Goal: Task Accomplishment & Management: Manage account settings

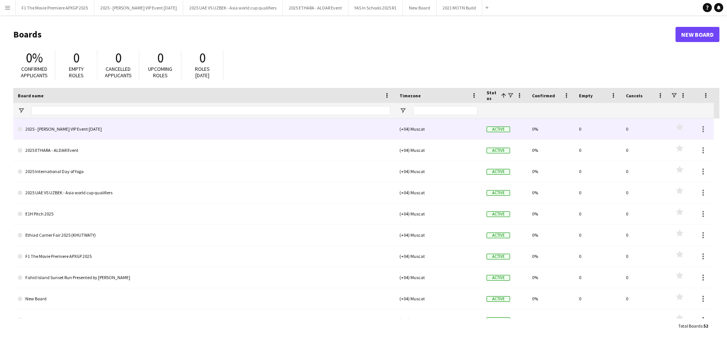
click at [122, 125] on link "2025 - [PERSON_NAME] VIP Event [DATE]" at bounding box center [204, 128] width 372 height 21
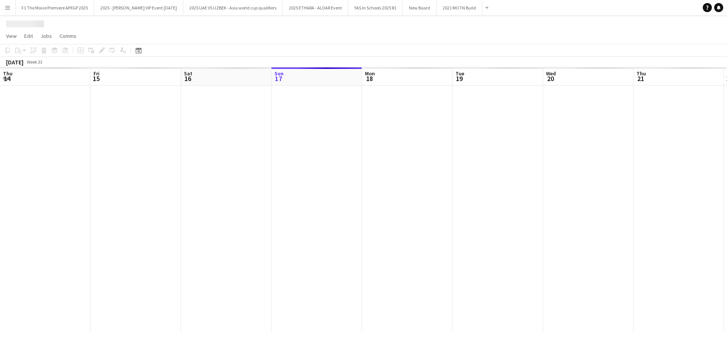
scroll to position [0, 181]
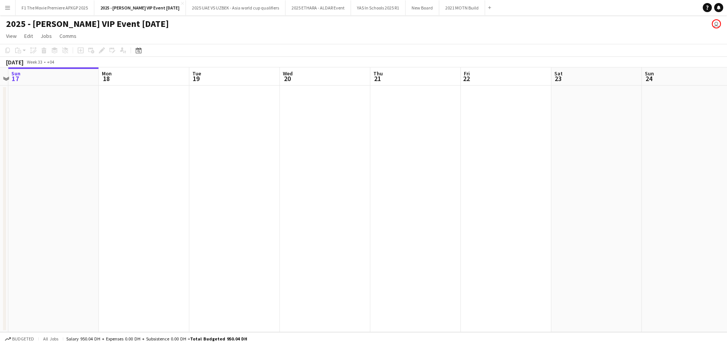
drag, startPoint x: 101, startPoint y: 162, endPoint x: 414, endPoint y: 162, distance: 312.3
click at [371, 162] on app-calendar-viewport "Thu 14 Fri 15 Sat 16 Sun 17 Mon 18 Tue 19 Wed 20 Thu 21 Fri 22 Sat 23 Sun 24 Mo…" at bounding box center [363, 199] width 727 height 265
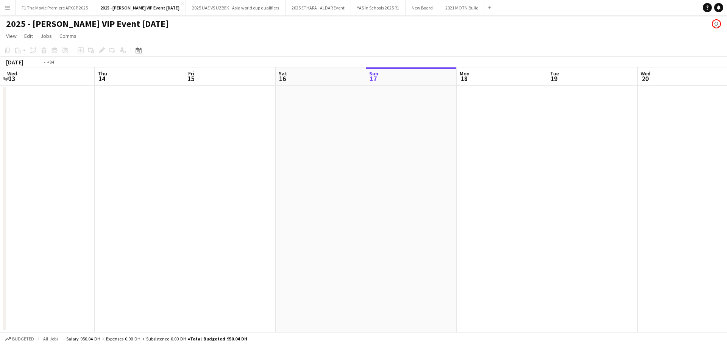
drag, startPoint x: 149, startPoint y: 169, endPoint x: 506, endPoint y: 167, distance: 357.0
click at [474, 167] on app-calendar-viewport "Sun 10 Mon 11 Tue 12 Wed 13 Thu 14 Fri 15 Sat 16 Sun 17 Mon 18 Tue 19 Wed 20 Th…" at bounding box center [363, 199] width 727 height 265
drag, startPoint x: 152, startPoint y: 169, endPoint x: 472, endPoint y: 170, distance: 320.3
click at [442, 170] on app-calendar-viewport "Thu 7 Fri 8 Sat 9 Sun 10 Mon 11 Tue 12 Wed 13 Thu 14 Fri 15 Sat 16 Sun 17 Mon 1…" at bounding box center [363, 199] width 727 height 265
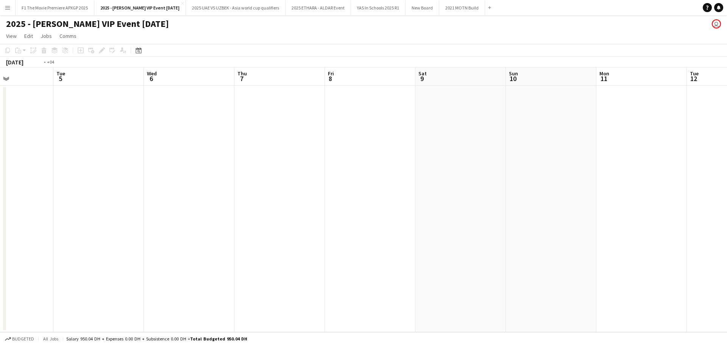
drag, startPoint x: 281, startPoint y: 175, endPoint x: 486, endPoint y: 171, distance: 205.6
click at [470, 172] on app-calendar-viewport "Sat 2 Sun 3 Mon 4 Tue 5 Wed 6 Thu 7 Fri 8 Sat 9 Sun 10 Mon 11 Tue 12 Wed 13 Thu…" at bounding box center [363, 199] width 727 height 265
drag, startPoint x: 281, startPoint y: 169, endPoint x: 492, endPoint y: 173, distance: 211.3
click at [460, 169] on app-calendar-viewport "Tue 29 Wed 30 Thu 31 Fri 1 Sat 2 Sun 3 Mon 4 Tue 5 Wed 6 Thu 7 Fri 8 Sat 9 Sun …" at bounding box center [363, 199] width 727 height 265
drag, startPoint x: 46, startPoint y: 176, endPoint x: 477, endPoint y: 176, distance: 431.2
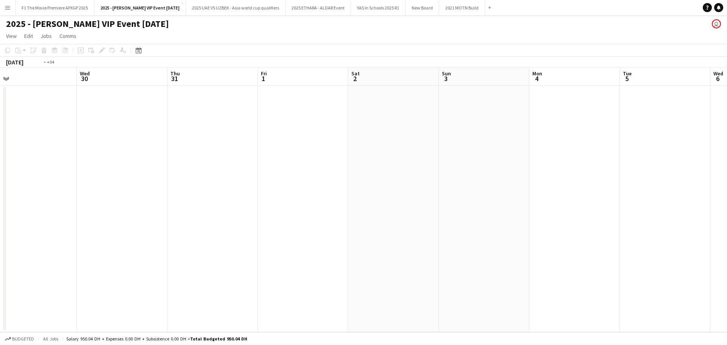
click at [457, 176] on app-calendar-viewport "Sun 27 Mon 28 Tue 29 Wed 30 Thu 31 Fri 1 Sat 2 Sun 3 Mon 4 Tue 5 Wed 6 Thu 7 Fr…" at bounding box center [363, 199] width 727 height 265
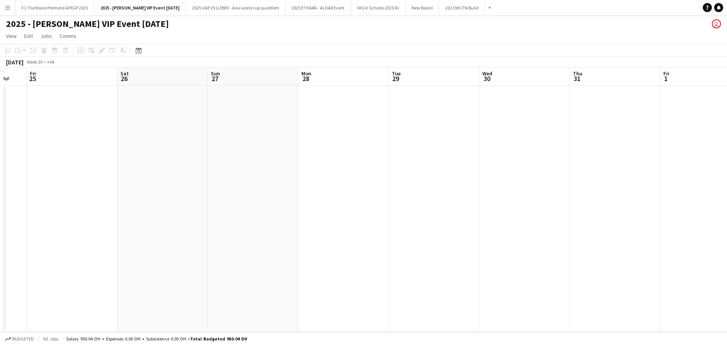
drag, startPoint x: 101, startPoint y: 180, endPoint x: 441, endPoint y: 180, distance: 339.6
click at [427, 180] on app-calendar-viewport "Wed 23 Thu 24 Fri 25 Sat 26 Sun 27 Mon 28 Tue 29 Wed 30 Thu 31 Fri 1 Sat 2 Sun …" at bounding box center [363, 199] width 727 height 265
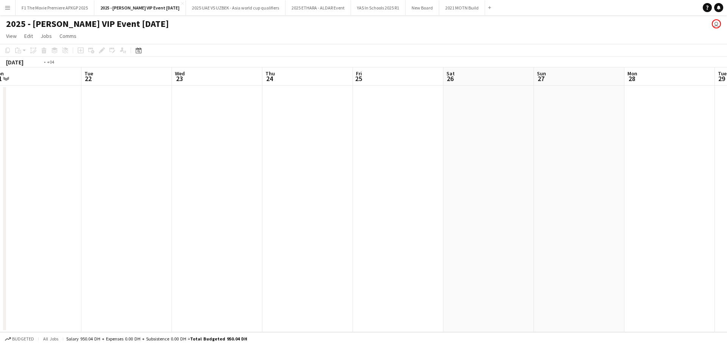
drag, startPoint x: 51, startPoint y: 167, endPoint x: 206, endPoint y: 143, distance: 156.0
click at [225, 160] on app-calendar-viewport "Sat 19 Sun 20 Mon 21 Tue 22 Wed 23 Thu 24 Fri 25 Sat 26 Sun 27 Mon 28 Tue 29 We…" at bounding box center [363, 199] width 727 height 265
click at [41, 60] on span "Week 29" at bounding box center [34, 62] width 19 height 6
click at [21, 64] on div "[DATE]" at bounding box center [14, 62] width 17 height 8
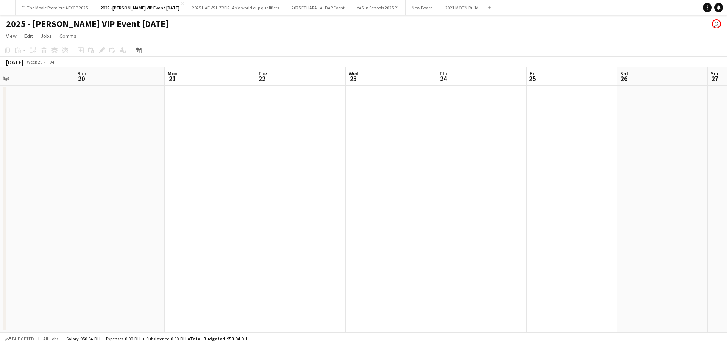
click at [21, 62] on div "[DATE]" at bounding box center [14, 62] width 17 height 8
click at [137, 50] on icon at bounding box center [139, 50] width 6 height 6
click at [184, 78] on span "Previous month" at bounding box center [184, 76] width 15 height 15
click at [184, 77] on span "Previous month" at bounding box center [184, 76] width 15 height 15
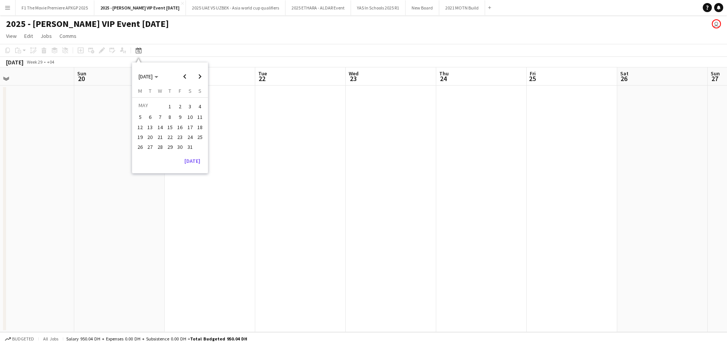
click at [161, 139] on span "21" at bounding box center [160, 136] width 9 height 9
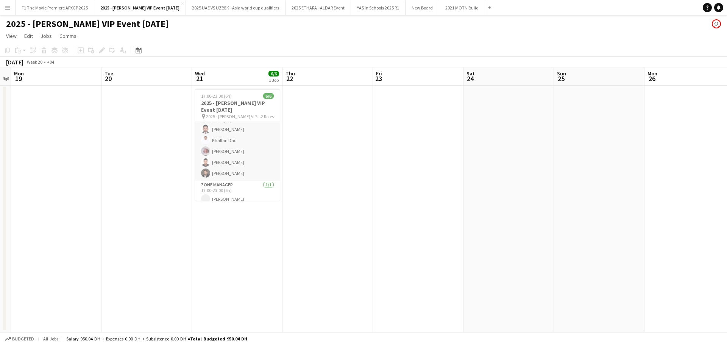
scroll to position [17, 0]
click at [124, 178] on app-date-cell at bounding box center [146, 209] width 90 height 246
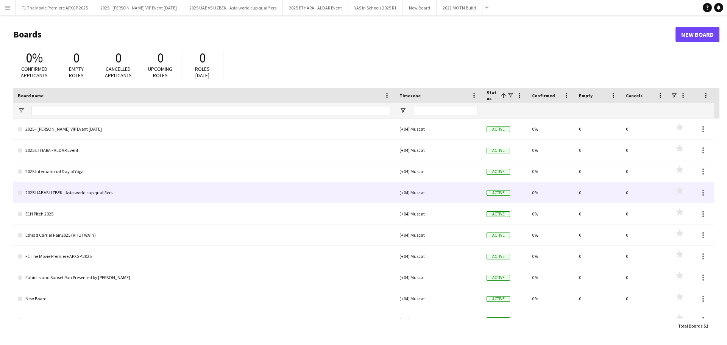
click at [110, 190] on link "2025 UAE VS UZBEK - Asia world cup qualifiers" at bounding box center [204, 192] width 372 height 21
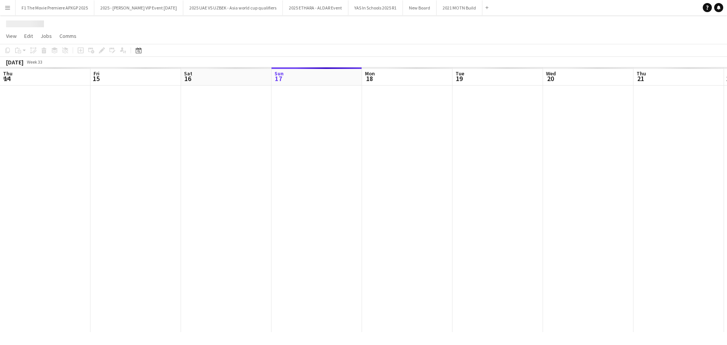
scroll to position [0, 181]
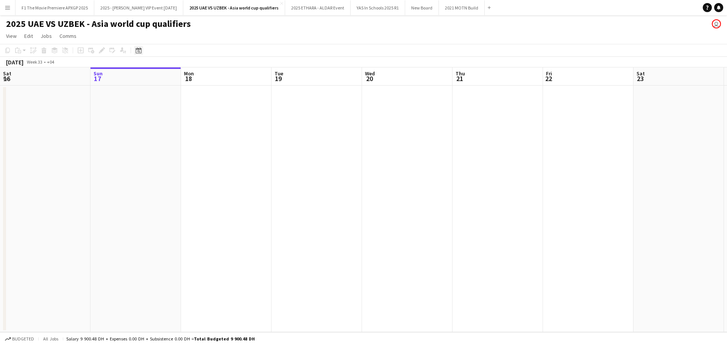
click at [139, 49] on icon at bounding box center [139, 50] width 6 height 6
click at [185, 75] on span "Previous month" at bounding box center [184, 76] width 15 height 15
click at [195, 107] on button "1" at bounding box center [200, 106] width 10 height 12
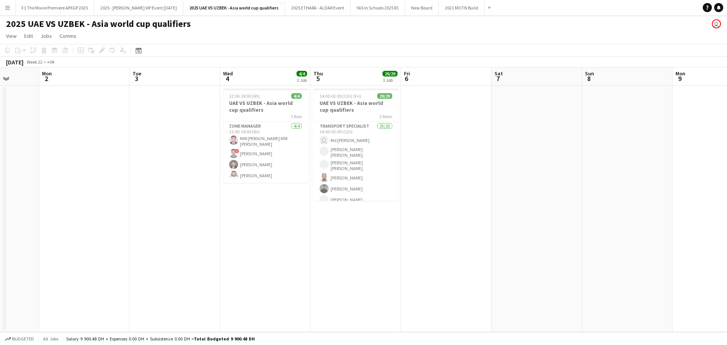
drag, startPoint x: 402, startPoint y: 229, endPoint x: 158, endPoint y: 227, distance: 243.8
click at [158, 227] on app-calendar-viewport "Fri 30 Sat 31 Sun 1 Mon 2 Tue 3 Wed 4 4/4 1 Job Thu 5 29/29 1 Job Fri 6 Sat 7 S…" at bounding box center [363, 199] width 727 height 265
click at [7, 11] on button "Menu" at bounding box center [7, 7] width 15 height 15
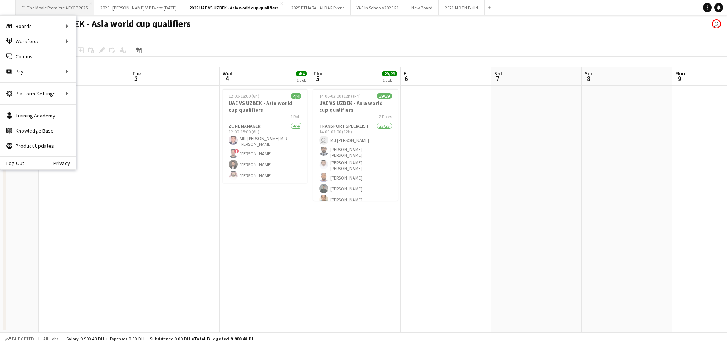
click at [72, 12] on button "F1 The Movie Premiere APXGP 2025 Close" at bounding box center [55, 7] width 79 height 15
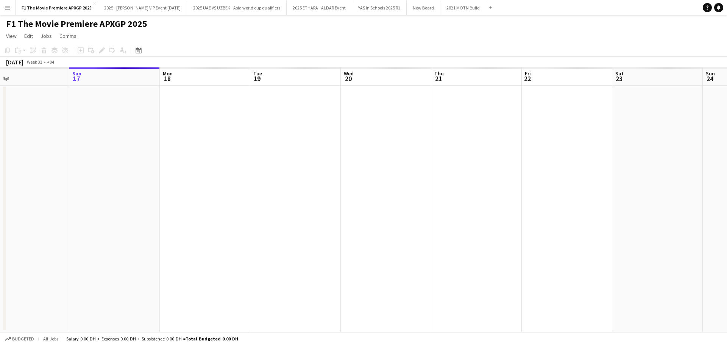
drag, startPoint x: 112, startPoint y: 179, endPoint x: 534, endPoint y: 207, distance: 423.0
click at [486, 207] on app-calendar-viewport "Thu 14 Fri 15 Sat 16 Sun 17 Mon 18 Tue 19 Wed 20 Thu 21 Fri 22 Sat 23 Sun 24 Mo…" at bounding box center [363, 199] width 727 height 265
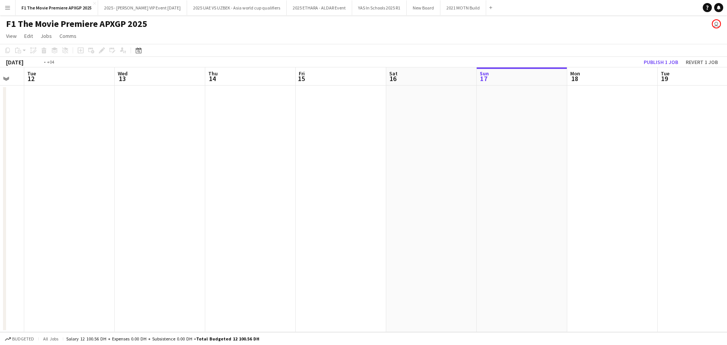
drag, startPoint x: 97, startPoint y: 151, endPoint x: 522, endPoint y: 151, distance: 425.5
click at [346, 151] on app-calendar-viewport "Sun 10 Mon 11 Tue 12 Wed 13 Thu 14 Fri 15 Sat 16 Sun 17 Mon 18 Tue 19 Wed 20 Th…" at bounding box center [363, 199] width 727 height 265
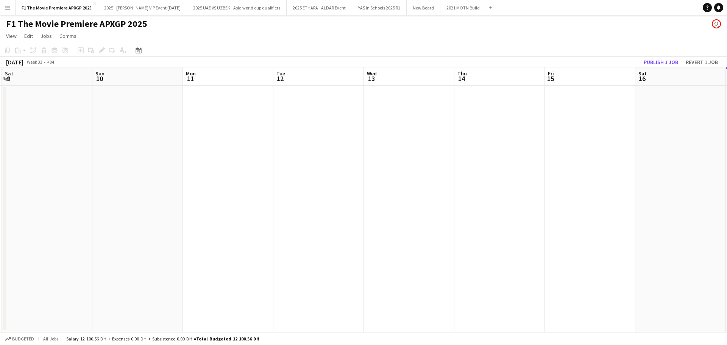
drag, startPoint x: 272, startPoint y: 152, endPoint x: 510, endPoint y: 152, distance: 237.3
click at [482, 152] on app-calendar-viewport "Wed 6 Thu 7 Fri 8 Sat 9 Sun 10 Mon 11 Tue 12 Wed 13 Thu 14 Fri 15 Sat 16 Sun 17…" at bounding box center [363, 199] width 727 height 265
drag, startPoint x: 57, startPoint y: 154, endPoint x: 473, endPoint y: 155, distance: 416.0
click at [406, 155] on app-calendar-viewport "Sun 3 Mon 4 Tue 5 Wed 6 Thu 7 Fri 8 Sat 9 Sun 10 Mon 11 Tue 12 Wed 13 Thu 14 Fr…" at bounding box center [363, 199] width 727 height 265
drag, startPoint x: 151, startPoint y: 168, endPoint x: 582, endPoint y: 173, distance: 430.8
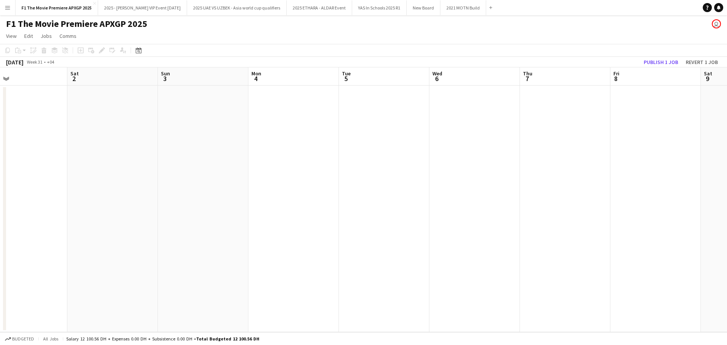
click at [486, 172] on app-calendar-viewport "Wed 30 Thu 31 Fri 1 Sat 2 Sun 3 Mon 4 Tue 5 Wed 6 Thu 7 Fri 8 Sat 9 Sun 10 Mon …" at bounding box center [363, 199] width 727 height 265
drag, startPoint x: 425, startPoint y: 172, endPoint x: 487, endPoint y: 172, distance: 61.7
click at [476, 172] on app-calendar-viewport "Sat 26 Sun 27 Mon 28 Tue 29 Wed 30 Thu 31 Fri 1 Sat 2 Sun 3 Mon 4 Tue 5 Wed 6 T…" at bounding box center [363, 199] width 727 height 265
drag, startPoint x: 102, startPoint y: 168, endPoint x: 570, endPoint y: 167, distance: 467.9
click at [469, 168] on app-calendar-viewport "Tue 22 Wed 23 Thu 24 Fri 25 Sat 26 Sun 27 Mon 28 Tue 29 Wed 30 Thu 31 Fri 1 Sat…" at bounding box center [363, 199] width 727 height 265
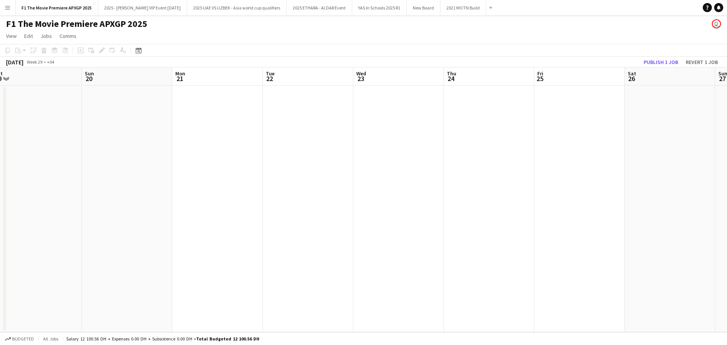
drag, startPoint x: 168, startPoint y: 167, endPoint x: 467, endPoint y: 171, distance: 299.5
click at [473, 172] on app-calendar-viewport "Thu 17 Fri 18 Sat 19 Sun 20 Mon 21 Tue 22 Wed 23 Thu 24 Fri 25 Sat 26 Sun 27 Mo…" at bounding box center [363, 199] width 727 height 265
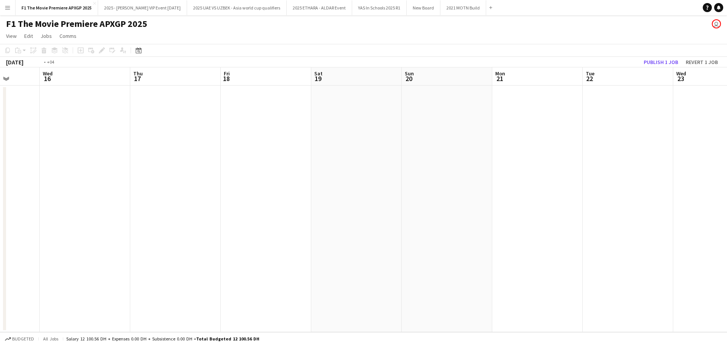
drag, startPoint x: 67, startPoint y: 167, endPoint x: 425, endPoint y: 167, distance: 358.1
click at [410, 167] on app-calendar-viewport "Sun 13 Mon 14 Tue 15 Wed 16 Thu 17 Fri 18 Sat 19 Sun 20 Mon 21 Tue 22 Wed 23 Th…" at bounding box center [363, 199] width 727 height 265
drag, startPoint x: 40, startPoint y: 165, endPoint x: 442, endPoint y: 164, distance: 402.0
click at [453, 164] on app-calendar-viewport "Wed 9 Thu 10 Fri 11 Sat 12 Sun 13 Mon 14 Tue 15 Wed 16 Thu 17 Fri 18 Sat 19 Sun…" at bounding box center [363, 199] width 727 height 265
drag, startPoint x: 117, startPoint y: 164, endPoint x: 526, endPoint y: 162, distance: 408.8
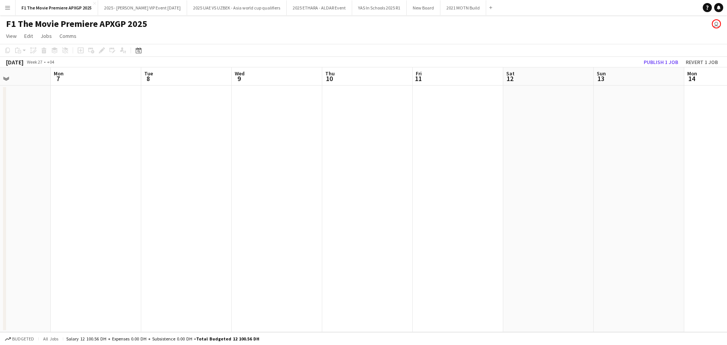
click at [486, 162] on app-calendar-viewport "Fri 4 Sat 5 Sun 6 Mon 7 Tue 8 Wed 9 Thu 10 Fri 11 Sat 12 Sun 13 Mon 14 Tue 15 W…" at bounding box center [363, 199] width 727 height 265
drag, startPoint x: 230, startPoint y: 161, endPoint x: 519, endPoint y: 161, distance: 288.8
click at [486, 161] on app-calendar-viewport "Thu 26 Fri 27 Sat 28 Sun 29 Mon 30 Tue 1 Wed 2 Thu 3 Fri 4 Sat 5 Sun 6 Mon 7 Tu…" at bounding box center [363, 199] width 727 height 265
drag, startPoint x: 120, startPoint y: 161, endPoint x: 494, endPoint y: 161, distance: 374.8
click at [481, 161] on app-calendar-viewport "Thu 26 Fri 27 Sat 28 Sun 29 Mon 30 Tue 1 Wed 2 Thu 3 Fri 4 Sat 5 Sun 6 Mon 7 Tu…" at bounding box center [363, 199] width 727 height 265
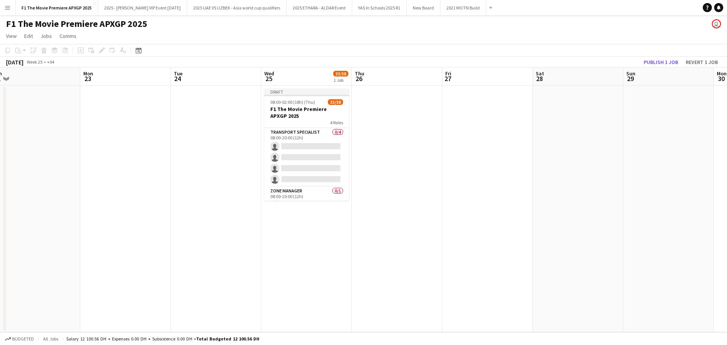
scroll to position [0, 221]
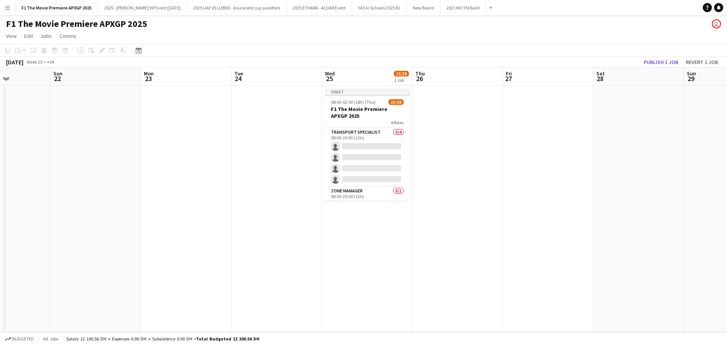
drag, startPoint x: 115, startPoint y: 162, endPoint x: 229, endPoint y: 165, distance: 114.0
click at [229, 165] on app-calendar-viewport "Thu 19 Fri 20 Sat 21 Sun 22 Mon 23 Tue 24 Wed 25 33/38 1 Job Thu 26 Fri 27 Sat …" at bounding box center [363, 199] width 727 height 265
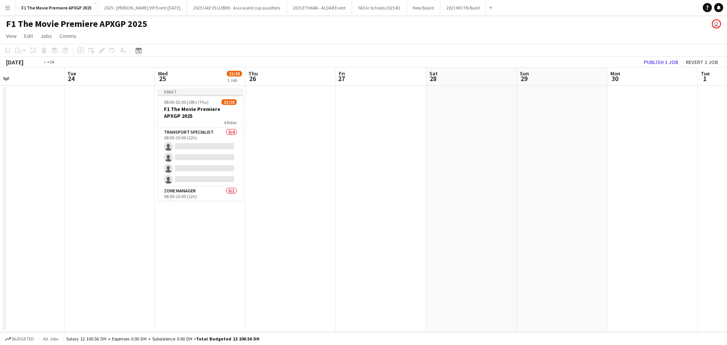
drag, startPoint x: 402, startPoint y: 231, endPoint x: 301, endPoint y: 218, distance: 101.5
click at [301, 218] on app-calendar-viewport "Fri 20 Sat 21 Sun 22 Mon 23 Tue 24 Wed 25 33/38 1 Job Thu 26 Fri 27 Sat 28 Sun …" at bounding box center [363, 199] width 727 height 265
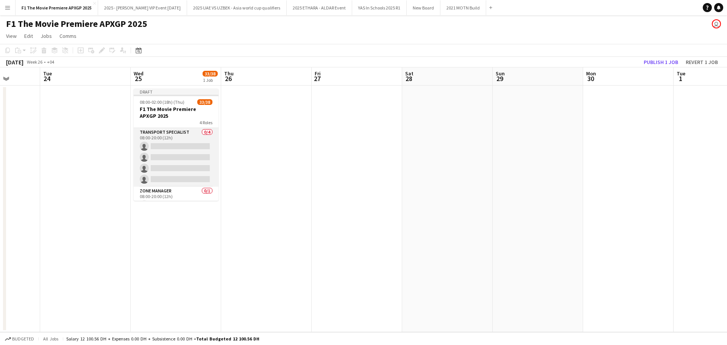
click at [177, 136] on app-card-role "Transport Specialist 0/4 08:00-20:00 (12h) single-neutral-actions single-neutra…" at bounding box center [176, 157] width 85 height 59
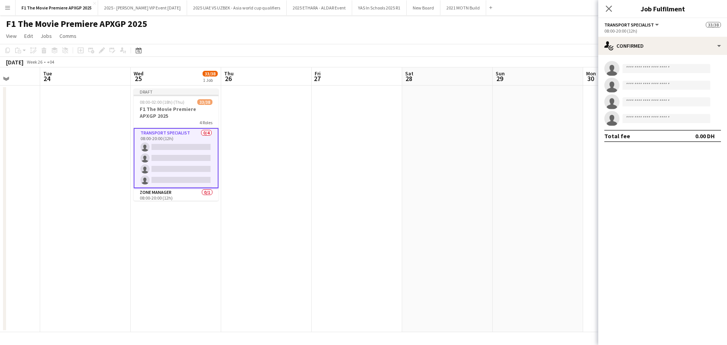
click at [295, 214] on app-date-cell at bounding box center [266, 209] width 90 height 246
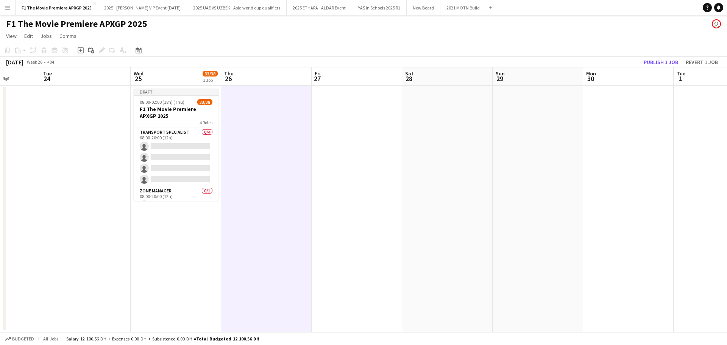
click at [178, 240] on app-date-cell "Draft 08:00-02:00 (18h) (Thu) 33/38 F1 The Movie Premiere APXGP 2025 4 Roles Tr…" at bounding box center [176, 209] width 90 height 246
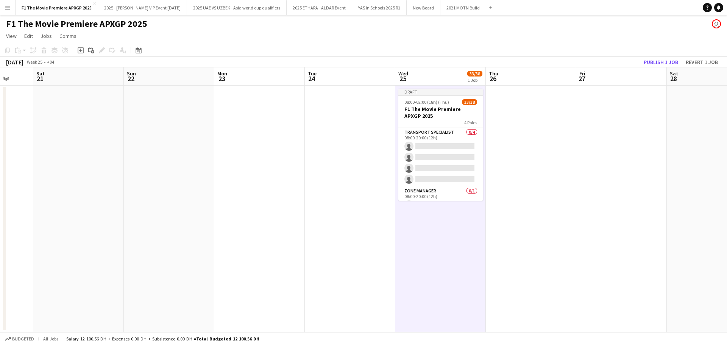
drag, startPoint x: 94, startPoint y: 247, endPoint x: 449, endPoint y: 248, distance: 355.1
click at [449, 248] on app-calendar-viewport "Wed 18 Thu 19 Fri 20 Sat 21 Sun 22 Mon 23 Tue 24 Wed 25 33/38 1 Job Thu 26 Fri …" at bounding box center [363, 199] width 727 height 265
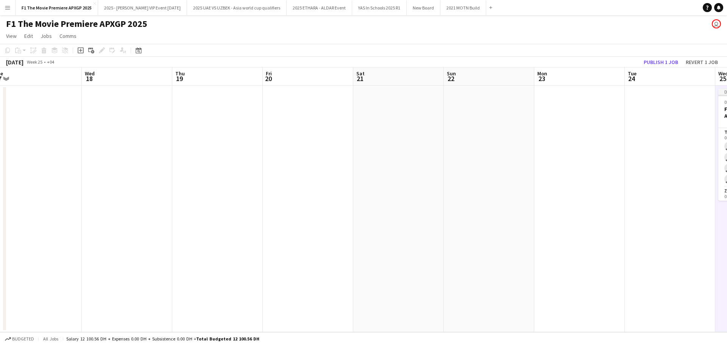
drag, startPoint x: 408, startPoint y: 249, endPoint x: 525, endPoint y: 250, distance: 117.0
click at [486, 249] on app-calendar-viewport "Sun 15 Mon 16 Tue 17 Wed 18 Thu 19 Fri 20 Sat 21 Sun 22 Mon 23 Tue 24 Wed 25 33…" at bounding box center [363, 199] width 727 height 265
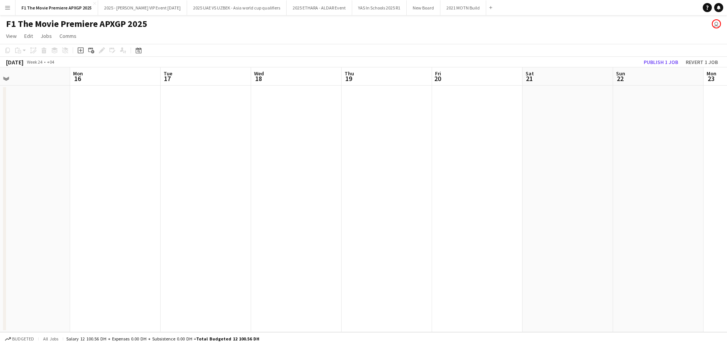
drag, startPoint x: 166, startPoint y: 236, endPoint x: 567, endPoint y: 236, distance: 401.3
click at [486, 236] on app-calendar-viewport "Fri 13 Sat 14 Sun 15 Mon 16 Tue 17 Wed 18 Thu 19 Fri 20 Sat 21 Sun 22 Mon 23 Tu…" at bounding box center [363, 199] width 727 height 265
drag, startPoint x: 207, startPoint y: 232, endPoint x: 603, endPoint y: 231, distance: 395.6
click at [486, 232] on app-calendar-viewport "Sat 7 Sun 8 Mon 9 Tue 10 Wed 11 Thu 12 Fri 13 Sat 14 Sun 15 Mon 16 Tue 17 Wed 1…" at bounding box center [363, 199] width 727 height 265
drag, startPoint x: 220, startPoint y: 218, endPoint x: 509, endPoint y: 216, distance: 288.8
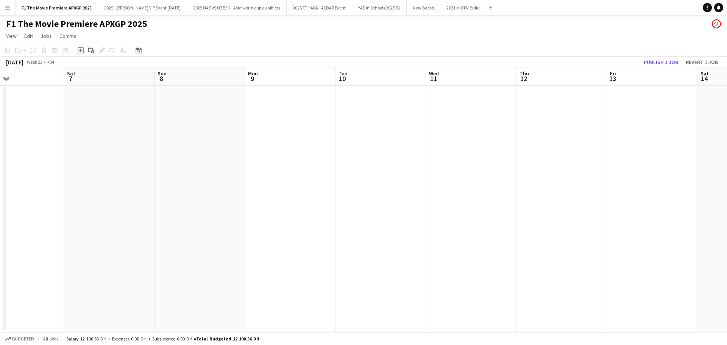
click at [486, 216] on app-calendar-viewport "Wed 4 Thu 5 Fri 6 Sat 7 Sun 8 Mon 9 Tue 10 Wed 11 Thu 12 Fri 13 Sat 14 Sun 15 M…" at bounding box center [363, 199] width 727 height 265
drag, startPoint x: 146, startPoint y: 195, endPoint x: 459, endPoint y: 199, distance: 312.3
click at [447, 198] on app-calendar-viewport "Fri 30 Sat 31 Sun 1 Mon 2 Tue 3 Wed 4 Thu 5 Fri 6 Sat 7 Sun 8 Mon 9 Tue 10 Wed …" at bounding box center [363, 199] width 727 height 265
drag, startPoint x: 146, startPoint y: 196, endPoint x: 403, endPoint y: 200, distance: 257.4
click at [326, 198] on app-calendar-viewport "Thu 29 Fri 30 Sat 31 Sun 1 Mon 2 Tue 3 Wed 4 Thu 5 Fri 6 Sat 7 Sun 8 Mon 9 Tue …" at bounding box center [363, 199] width 727 height 265
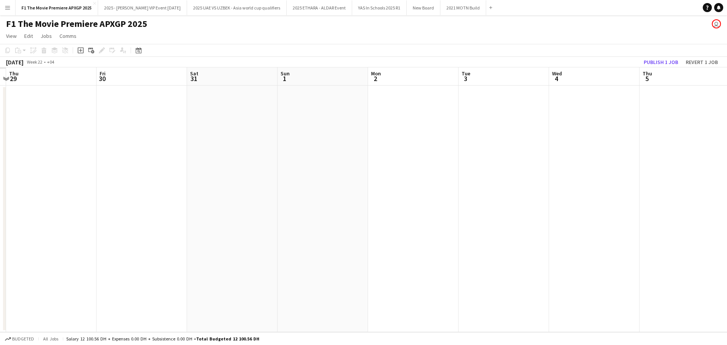
drag, startPoint x: 99, startPoint y: 195, endPoint x: 286, endPoint y: 200, distance: 187.1
click at [251, 195] on app-calendar-viewport "Tue 27 Wed 28 Thu 29 Fri 30 Sat 31 Sun 1 Mon 2 Tue 3 Wed 4 Thu 5 Fri 6 Sat 7 Su…" at bounding box center [363, 199] width 727 height 265
drag, startPoint x: 125, startPoint y: 199, endPoint x: 249, endPoint y: 199, distance: 123.4
click at [231, 199] on app-calendar-viewport "Mon 26 Tue 27 Wed 28 Thu 29 Fri 30 Sat 31 Sun 1 Mon 2 Tue 3 Wed 4 Thu 5 Fri 6 S…" at bounding box center [363, 199] width 727 height 265
drag, startPoint x: 35, startPoint y: 195, endPoint x: 399, endPoint y: 202, distance: 363.5
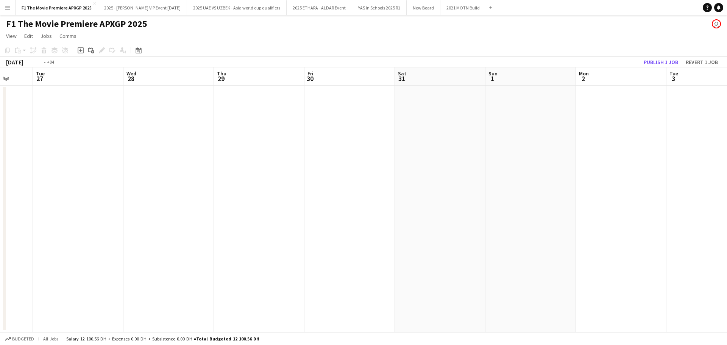
click at [390, 202] on app-calendar-viewport "Sat 24 Sun 25 Mon 26 Tue 27 Wed 28 Thu 29 Fri 30 Sat 31 Sun 1 Mon 2 Tue 3 Wed 4…" at bounding box center [363, 199] width 727 height 265
drag, startPoint x: 397, startPoint y: 194, endPoint x: 541, endPoint y: 194, distance: 143.5
click at [486, 194] on app-calendar-viewport "Tue 20 Wed 21 Thu 22 Fri 23 Sat 24 Sun 25 Mon 26 Tue 27 Wed 28 Thu 29 Fri 30 Sa…" at bounding box center [363, 199] width 727 height 265
drag, startPoint x: 148, startPoint y: 188, endPoint x: 542, endPoint y: 188, distance: 393.3
click at [486, 188] on app-calendar-viewport "Fri 16 Sat 17 Sun 18 Mon 19 Tue 20 Wed 21 Thu 22 Fri 23 Sat 24 Sun 25 Mon 26 Tu…" at bounding box center [363, 199] width 727 height 265
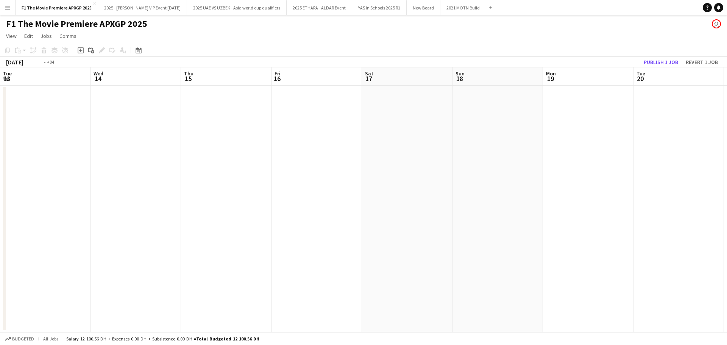
drag, startPoint x: 284, startPoint y: 191, endPoint x: 592, endPoint y: 200, distance: 307.9
click at [486, 200] on app-calendar-viewport "Sun 11 Mon 12 Tue 13 Wed 14 Thu 15 Fri 16 Sat 17 Sun 18 Mon 19 Tue 20 Wed 21 Th…" at bounding box center [363, 199] width 727 height 265
click at [486, 191] on app-calendar-viewport "Tue 6 Wed 7 Thu 8 Fri 9 Sat 10 Sun 11 Mon 12 Tue 13 Wed 14 Thu 15 Fri 16 Sat 17…" at bounding box center [363, 199] width 727 height 265
drag, startPoint x: 427, startPoint y: 180, endPoint x: 725, endPoint y: 180, distance: 298.3
click at [486, 180] on app-calendar-viewport "Fri 2 Sat 3 Sun 4 Mon 5 Tue 6 Wed 7 Thu 8 Fri 9 Sat 10 Sun 11 Mon 12 Tue 13 Wed…" at bounding box center [363, 199] width 727 height 265
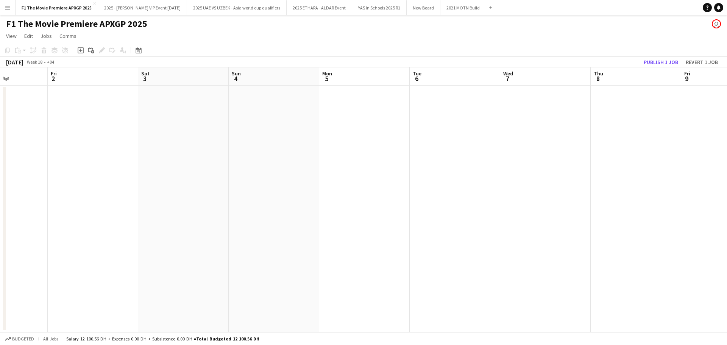
click at [486, 179] on app-calendar-viewport "Tue 29 Wed 30 Thu 1 Fri 2 Sat 3 Sun 4 Mon 5 Tue 6 Wed 7 Thu 8 Fri 9 Sat 10 Sun …" at bounding box center [363, 199] width 727 height 265
drag, startPoint x: 525, startPoint y: 172, endPoint x: 721, endPoint y: 169, distance: 195.7
click at [486, 169] on app-calendar-viewport "Sun 27 Mon 28 Tue 29 Wed 30 Thu 1 Fri 2 Sat 3 Sun 4 Mon 5 Tue 6 Wed 7 Thu 8 Fri…" at bounding box center [363, 199] width 727 height 265
drag
click at [486, 153] on app-calendar-viewport "Thu 24 Fri 25 Sat 26 Sun 27 Mon 28 Tue 29 Wed 30 Thu 1 Fri 2 Sat 3 Sun 4 Mon 5 …" at bounding box center [363, 199] width 727 height 265
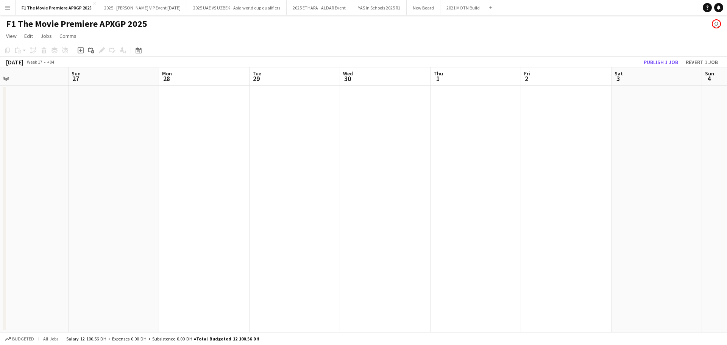
scroll to position [0, 201]
click at [486, 60] on button "Publish 1 job" at bounding box center [660, 62] width 41 height 10
click at [486, 173] on app-calendar-viewport "Wed 23 Thu 24 Fri 25 Sat 26 Sun 27 Mon 28 Tue 29 Wed 30 Thu 1 Fri 2 Sat 3 Sun 4…" at bounding box center [363, 199] width 727 height 265
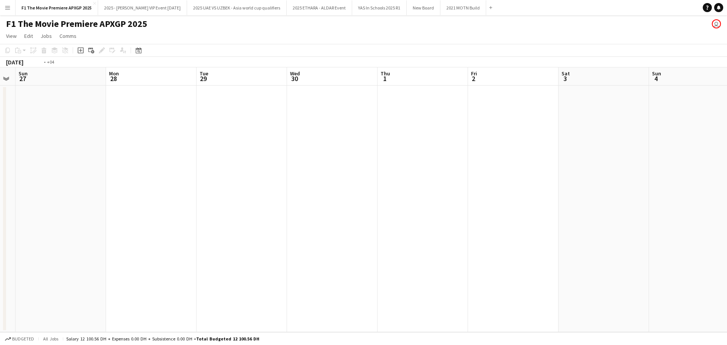
click at [445, 223] on app-calendar-viewport "Thu 24 Fri 25 Sat 26 Sun 27 Mon 28 Tue 29 Wed 30 Thu 1 Fri 2 Sat 3 Sun 4 Mon 5 …" at bounding box center [363, 199] width 727 height 265
click at [362, 215] on app-calendar-viewport "Sat 26 Sun 27 Mon 28 Tue 29 Wed 30 Thu 1 Fri 2 Sat 3 Sun 4 Mon 5 Tue 6 Wed 7 Th…" at bounding box center [363, 199] width 727 height 265
click at [268, 206] on app-calendar-viewport "Wed 30 Thu 1 Fri 2 Sat 3 Sun 4 Mon 5 Tue 6 Wed 7 Thu 8 Fri 9 Sat 10 Sun 11 Mon …" at bounding box center [363, 199] width 727 height 265
click at [263, 202] on app-calendar-viewport "Mon 5 Tue 6 Wed 7 Thu 8 Fri 9 Sat 10 Sun 11 Mon 12 Tue 13 Wed 14 Thu 15 Fri 16 …" at bounding box center [363, 199] width 727 height 265
click at [286, 204] on app-calendar-viewport "Mon 12 Tue 13 Wed 14 Thu 15 Fri 16 Sat 17 Sun 18 Mon 19 Tue 20 Wed 21 Thu 22 Fr…" at bounding box center [363, 199] width 727 height 265
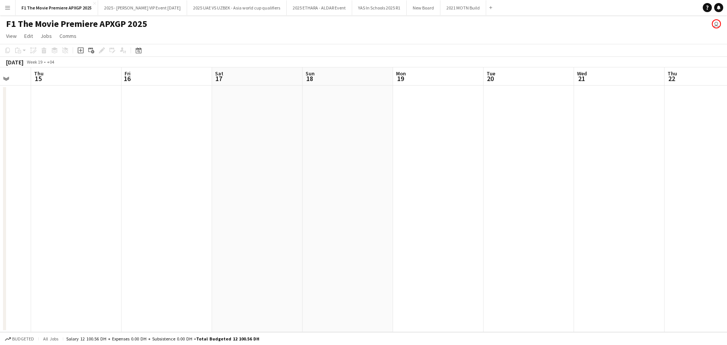
click at [411, 209] on app-calendar-viewport "Mon 12 Tue 13 Wed 14 Thu 15 Fri 16 Sat 17 Sun 18 Mon 19 Tue 20 Wed 21 Thu 22 Fr…" at bounding box center [363, 199] width 727 height 265
click at [421, 205] on app-calendar-viewport "Fri 16 Sat 17 Sun 18 Mon 19 Tue 20 Wed 21 Thu 22 Fri 23 Sat 24 Sun 25 Mon 26 Tu…" at bounding box center [363, 199] width 727 height 265
click at [430, 205] on app-calendar-viewport "Tue 20 Wed 21 Thu 22 Fri 23 Sat 24 Sun 25 Mon 26 Tue 27 Wed 28 Thu 29 Fri 30 Sa…" at bounding box center [363, 199] width 727 height 265
click at [451, 212] on app-calendar-viewport "Wed 21 Thu 22 Fri 23 Sat 24 Sun 25 Mon 26 Tue 27 Wed 28 Thu 29 Fri 30 Sat 31 Su…" at bounding box center [363, 199] width 727 height 265
click at [442, 208] on app-calendar-viewport "Sat 24 Sun 25 Mon 26 Tue 27 Wed 28 Thu 29 Fri 30 Sat 31 Sun 1 Mon 2 Tue 3 Wed 4…" at bounding box center [363, 199] width 727 height 265
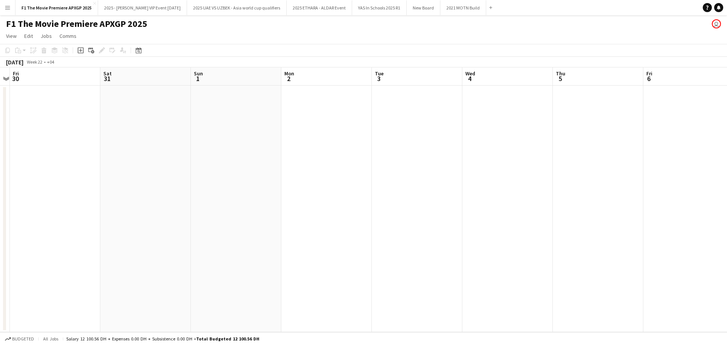
click at [428, 205] on app-calendar-viewport "Tue 27 Wed 28 Thu 29 Fri 30 Sat 31 Sun 1 Mon 2 Tue 3 Wed 4 Thu 5 Fri 6 Sat 7 Su…" at bounding box center [363, 199] width 727 height 265
click at [332, 192] on app-calendar-viewport "Sat 31 Sun 1 Mon 2 Tue 3 Wed 4 Thu 5 Fri 6 Sat 7 Sun 8 Mon 9 Tue 10 Wed 11 Thu …" at bounding box center [363, 199] width 727 height 265
click at [221, 184] on app-calendar-viewport "Tue 3 Wed 4 Thu 5 Fri 6 Sat 7 Sun 8 Mon 9 Tue 10 Wed 11 Thu 12 Fri 13 Sat 14 Su…" at bounding box center [363, 199] width 727 height 265
click at [238, 189] on app-calendar-viewport "Sat 7 Sun 8 Mon 9 Tue 10 Wed 11 Thu 12 Fri 13 Sat 14 Sun 15 Mon 16 Tue 17 Wed 1…" at bounding box center [363, 199] width 727 height 265
click at [285, 173] on app-calendar-viewport "Wed 11 Thu 12 Fri 13 Sat 14 Sun 15 Mon 16 Tue 17 Wed 18 Thu 19 Fri 20 Sat 21 Su…" at bounding box center [363, 199] width 727 height 265
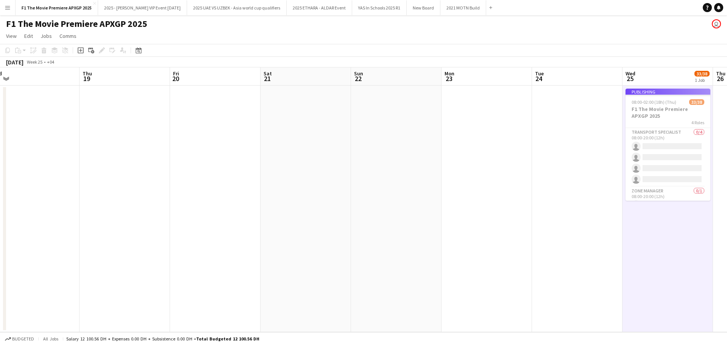
click at [303, 171] on app-calendar-viewport "Mon 16 Tue 17 Wed 18 Thu 19 Fri 20 Sat 21 Sun 22 Mon 23 Tue 24 Wed 25 33/38 1 J…" at bounding box center [363, 199] width 727 height 265
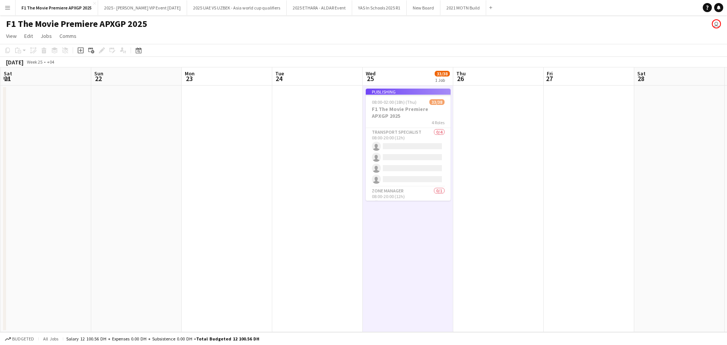
click at [409, 107] on app-job-card "Publishing 08:00-02:00 (18h) (Thu) 33/38 F1 The Movie Premiere APXGP 2025 4 Rol…" at bounding box center [408, 145] width 85 height 112
click at [354, 193] on app-date-cell at bounding box center [317, 209] width 90 height 246
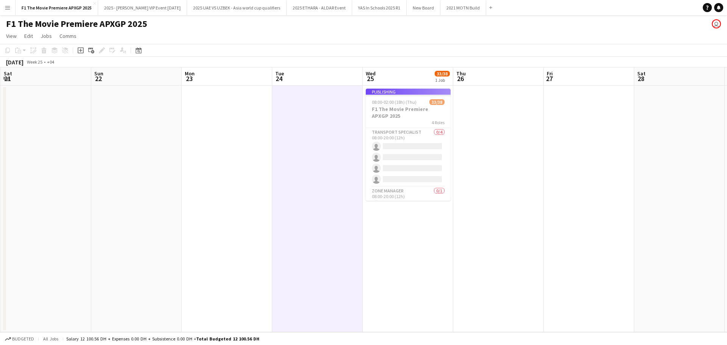
click at [416, 139] on app-job-card "Publishing 08:00-02:00 (18h) (Thu) 33/38 F1 The Movie Premiere APXGP 2025 4 Rol…" at bounding box center [408, 145] width 85 height 112
click at [418, 122] on app-job-card "Publishing 08:00-02:00 (18h) (Thu) 33/38 F1 The Movie Premiere APXGP 2025 4 Rol…" at bounding box center [408, 145] width 85 height 112
click at [306, 152] on app-date-cell at bounding box center [317, 209] width 90 height 246
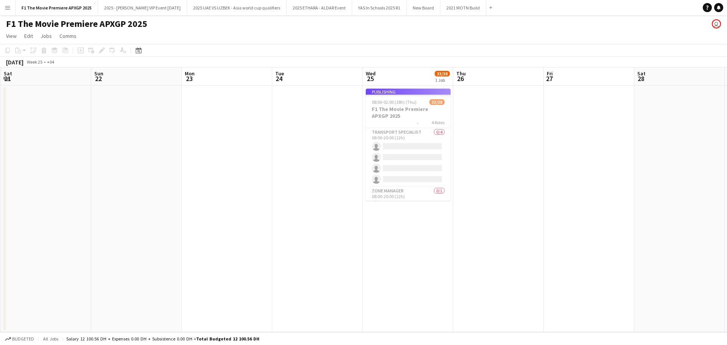
click at [411, 150] on app-job-card "Publishing 08:00-02:00 (18h) (Thu) 33/38 F1 The Movie Premiere APXGP 2025 4 Rol…" at bounding box center [408, 145] width 85 height 112
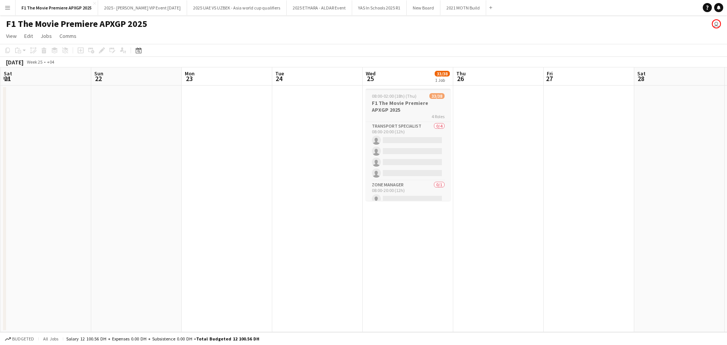
click at [419, 114] on div "4 Roles" at bounding box center [408, 116] width 85 height 6
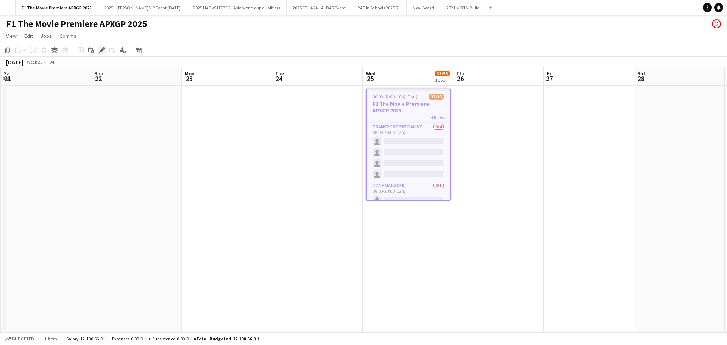
click at [103, 52] on icon "Edit" at bounding box center [102, 50] width 6 height 6
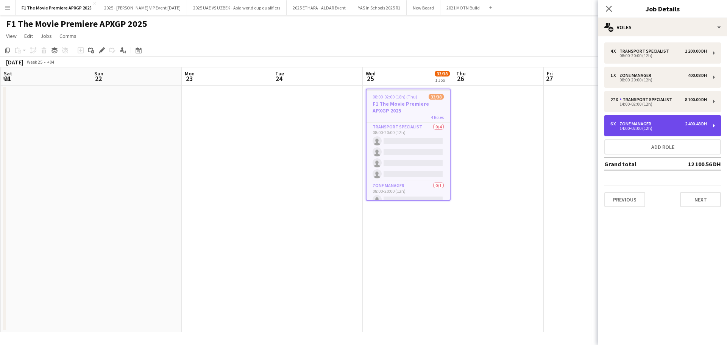
click at [486, 128] on div "14:00-02:00 (12h)" at bounding box center [658, 128] width 97 height 4
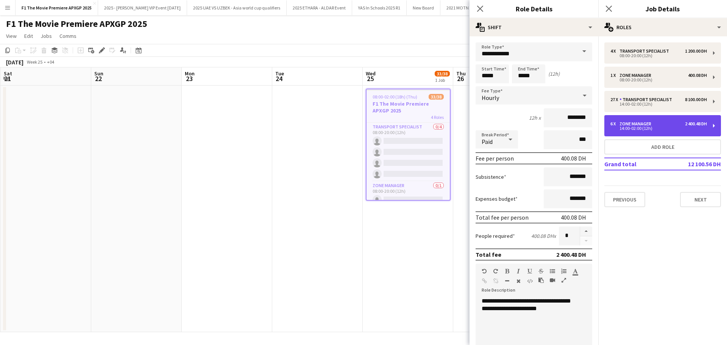
click at [486, 128] on div "14:00-02:00 (12h)" at bounding box center [658, 128] width 97 height 4
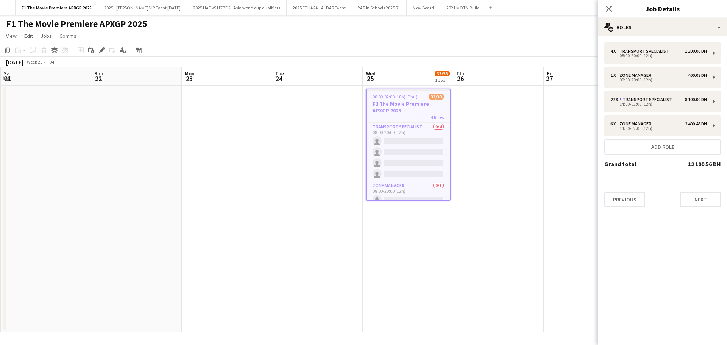
click at [486, 168] on app-date-cell at bounding box center [589, 209] width 90 height 246
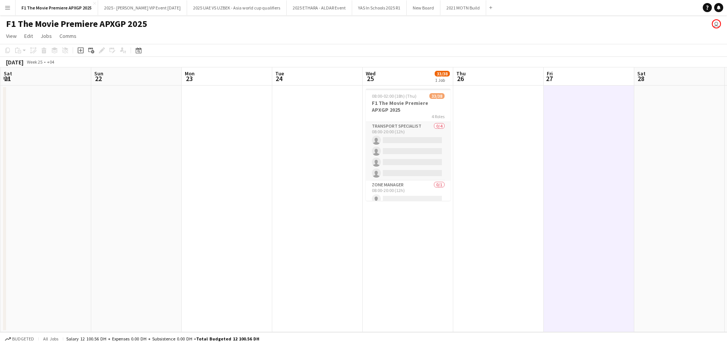
scroll to position [114, 0]
